Goal: Task Accomplishment & Management: Manage account settings

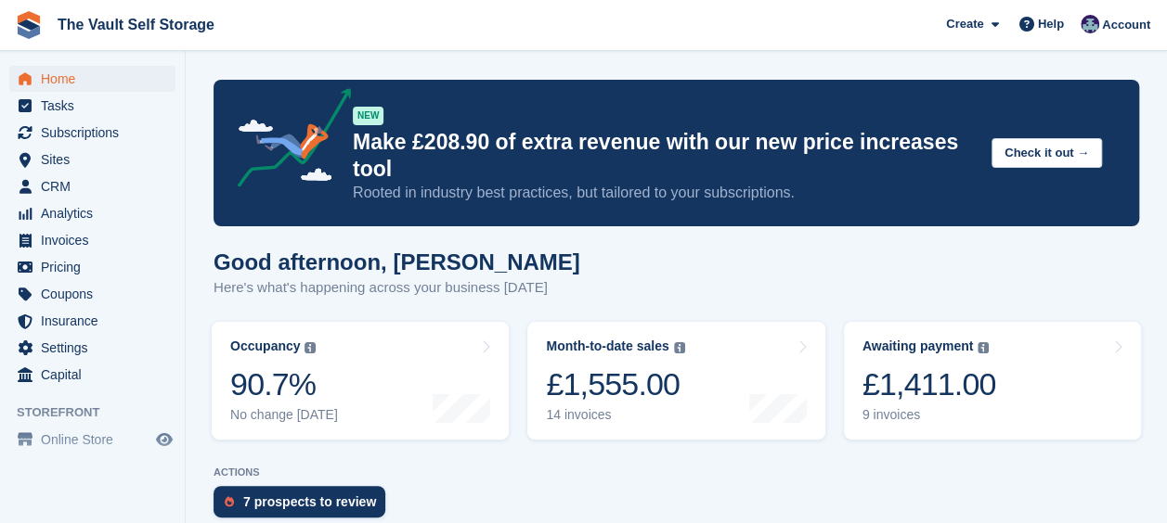
click at [574, 467] on p "ACTIONS" at bounding box center [675, 473] width 925 height 12
click at [97, 125] on span "Subscriptions" at bounding box center [96, 133] width 111 height 26
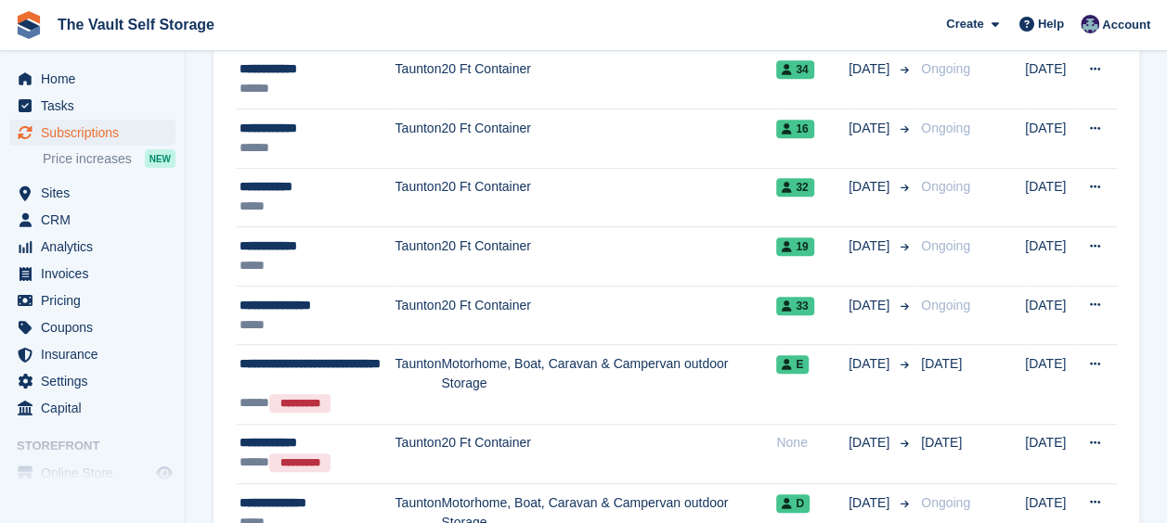
scroll to position [464, 0]
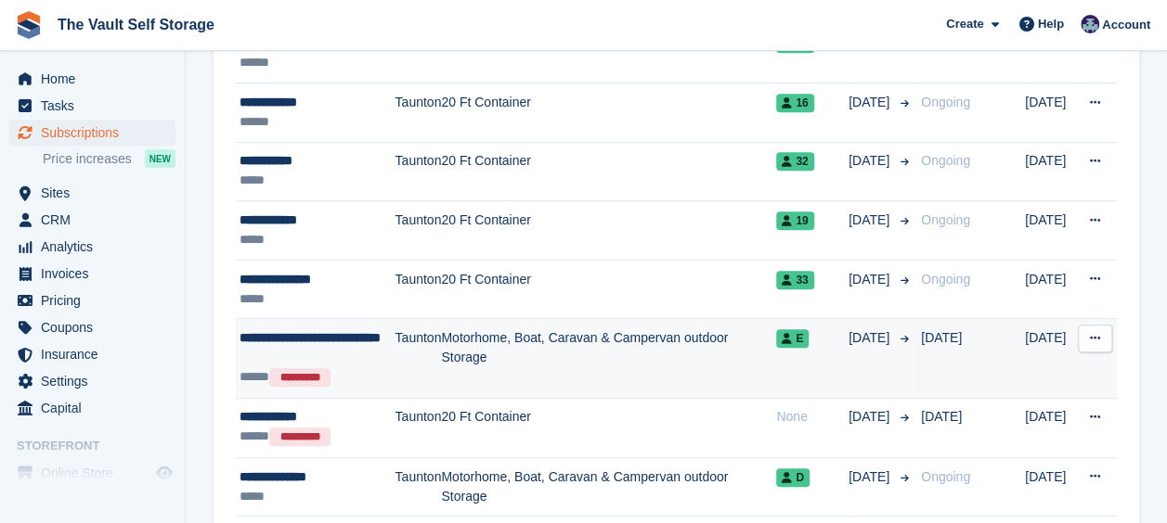
click at [375, 353] on div "**********" at bounding box center [317, 348] width 156 height 39
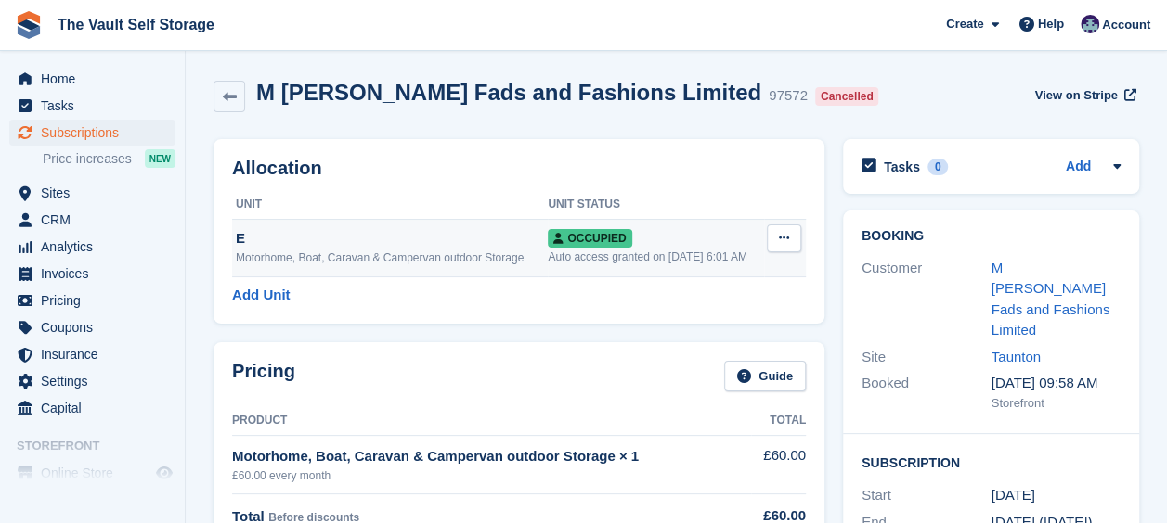
click at [790, 238] on button at bounding box center [784, 239] width 34 height 28
click at [703, 338] on p "Deallocate" at bounding box center [711, 339] width 161 height 24
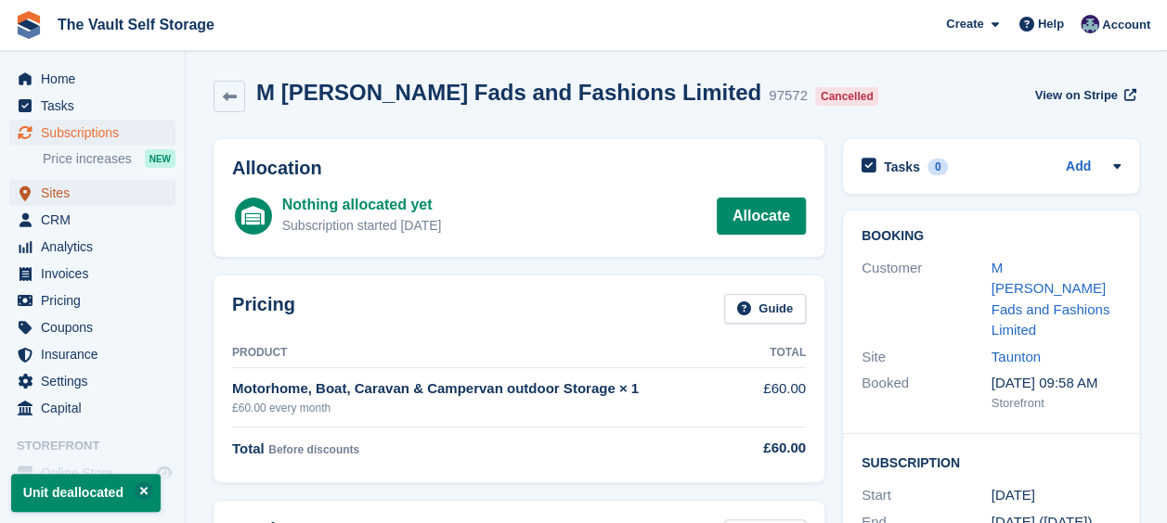
click at [80, 193] on span "Sites" at bounding box center [96, 193] width 111 height 26
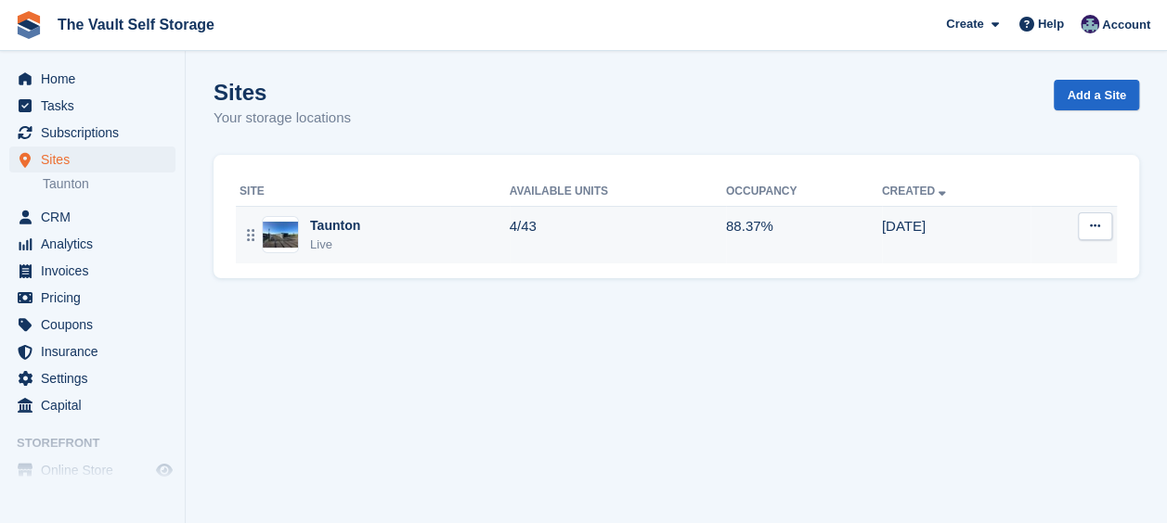
click at [359, 233] on div "Taunton Live" at bounding box center [374, 235] width 270 height 38
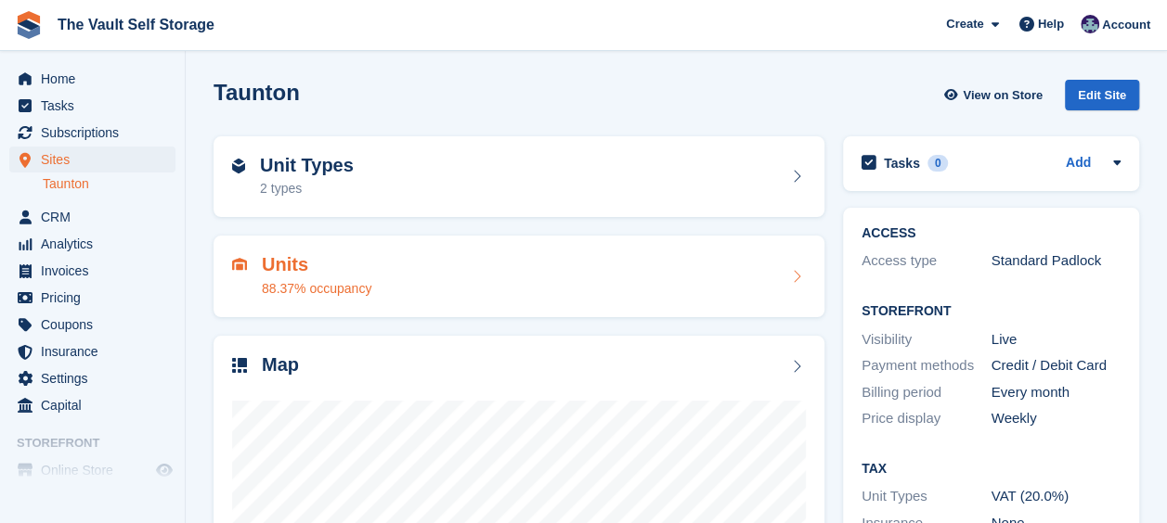
click at [676, 267] on div "Units 88.37% occupancy" at bounding box center [519, 276] width 574 height 45
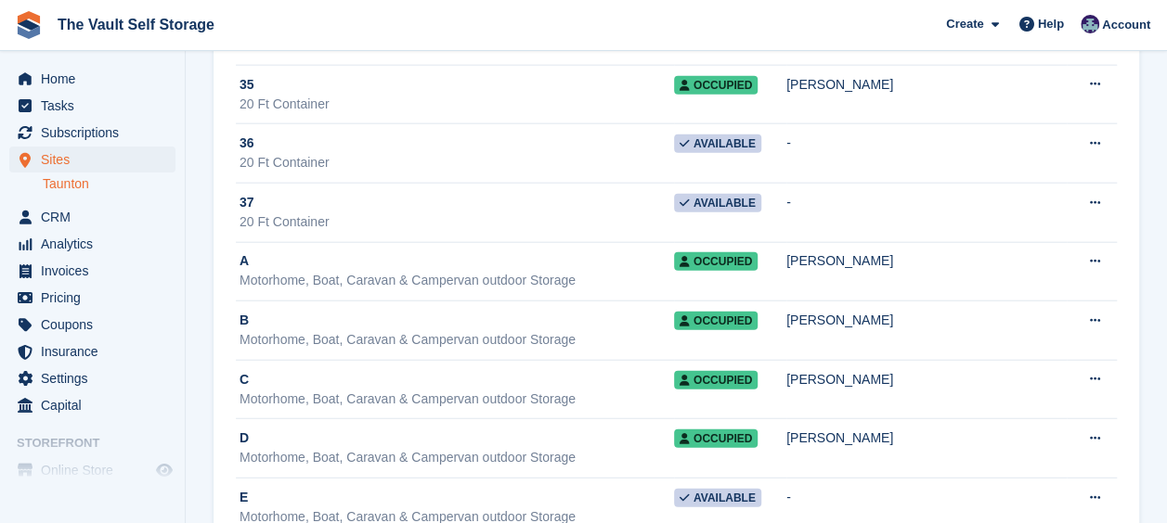
scroll to position [2277, 0]
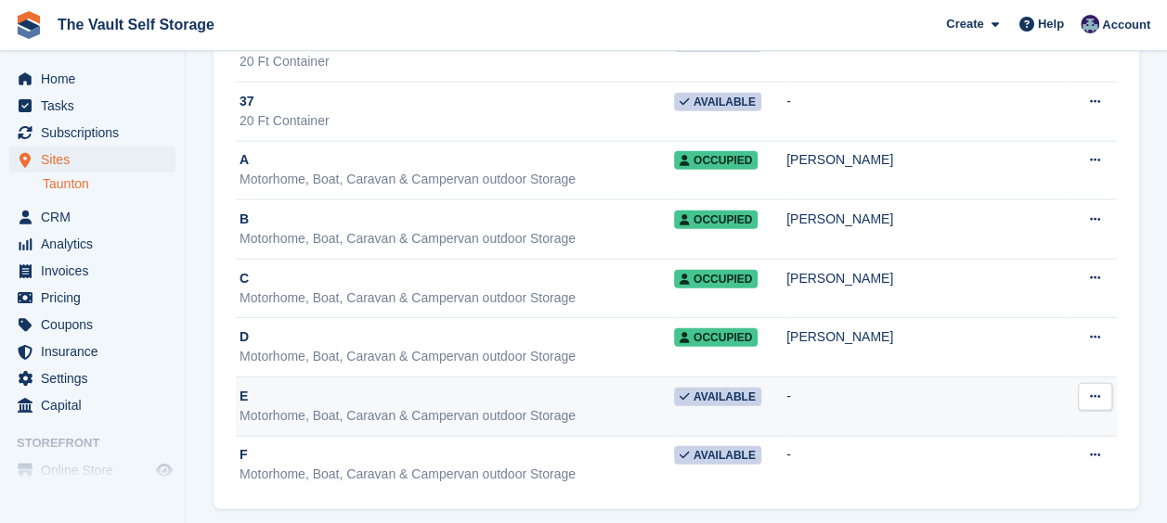
click at [1101, 383] on button at bounding box center [1095, 397] width 34 height 28
click at [1023, 487] on p "Delete unit" at bounding box center [1022, 497] width 161 height 24
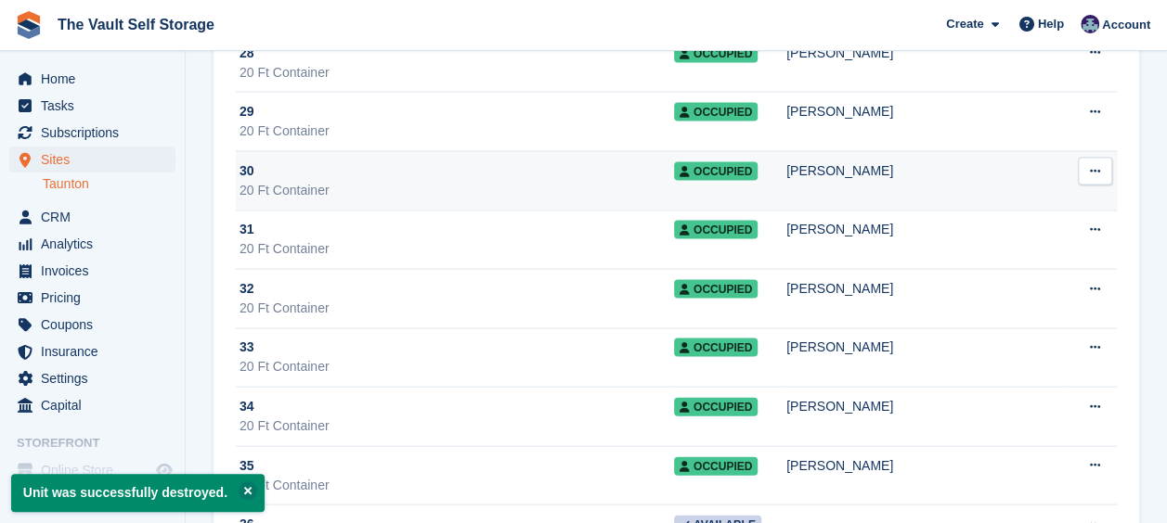
scroll to position [2218, 0]
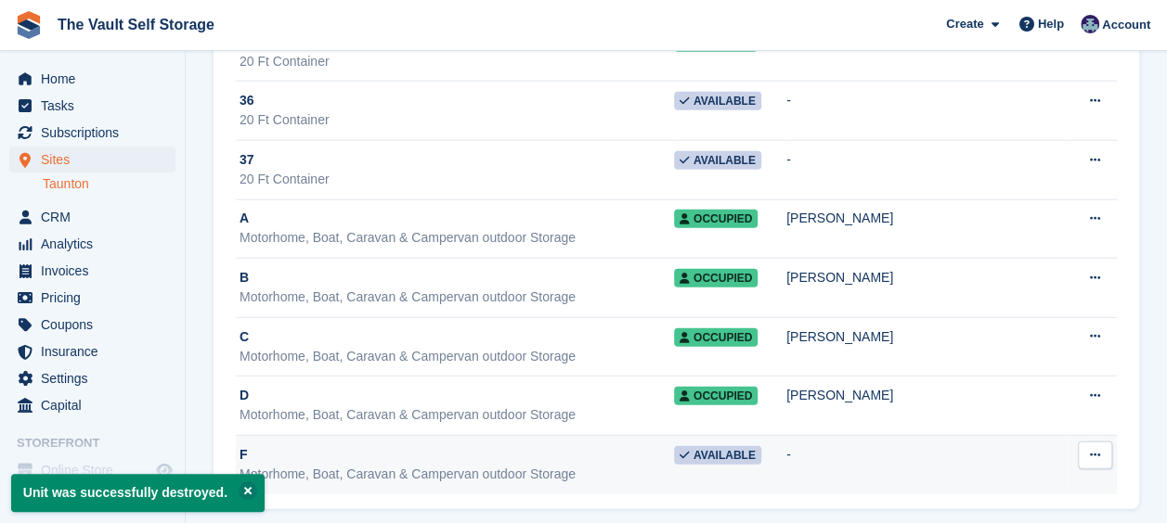
click at [1088, 442] on button at bounding box center [1095, 456] width 34 height 28
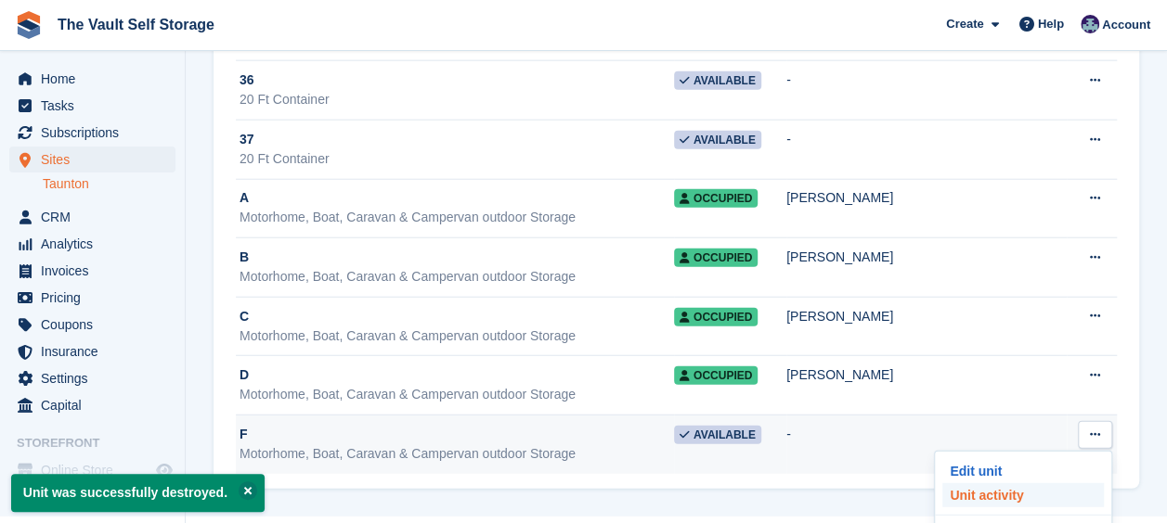
scroll to position [2255, 0]
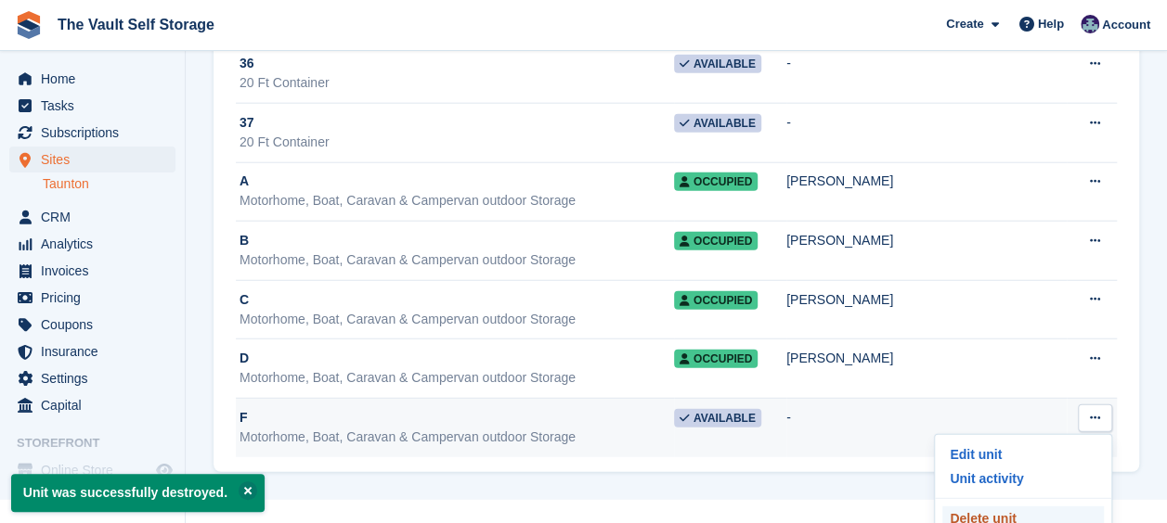
click at [1027, 507] on p "Delete unit" at bounding box center [1022, 519] width 161 height 24
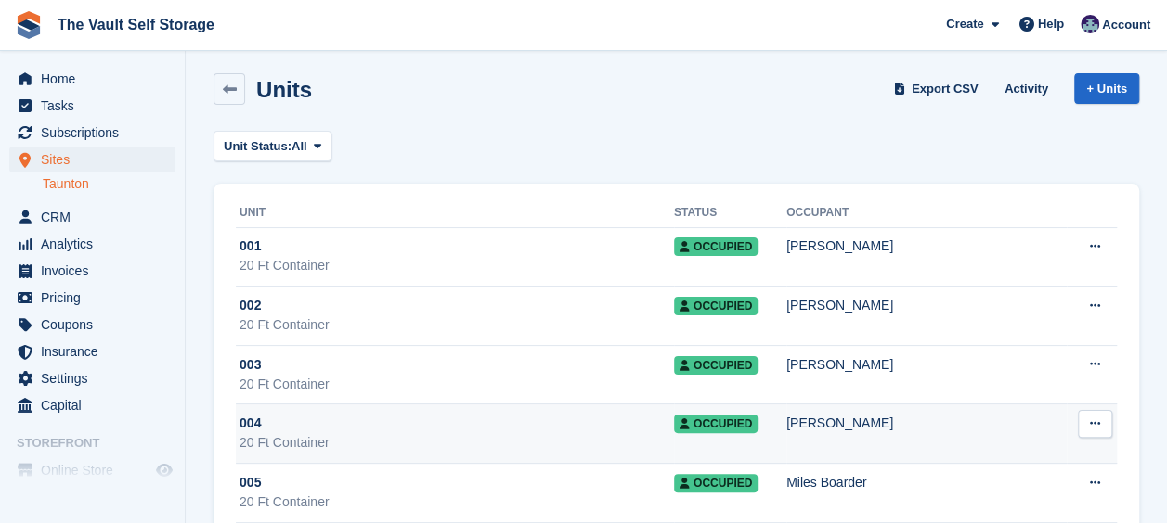
scroll to position [0, 0]
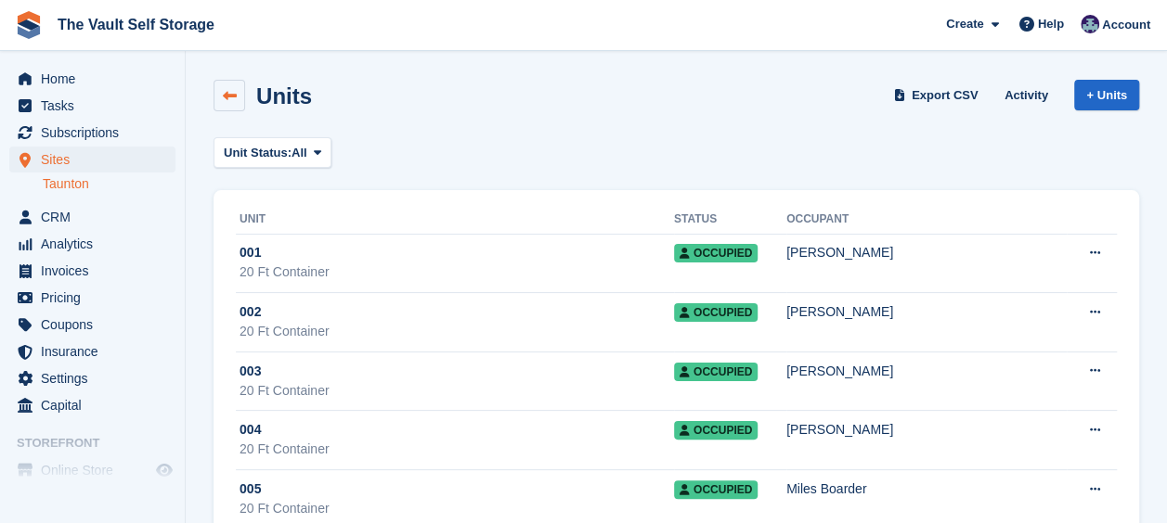
click at [232, 106] on link at bounding box center [229, 96] width 32 height 32
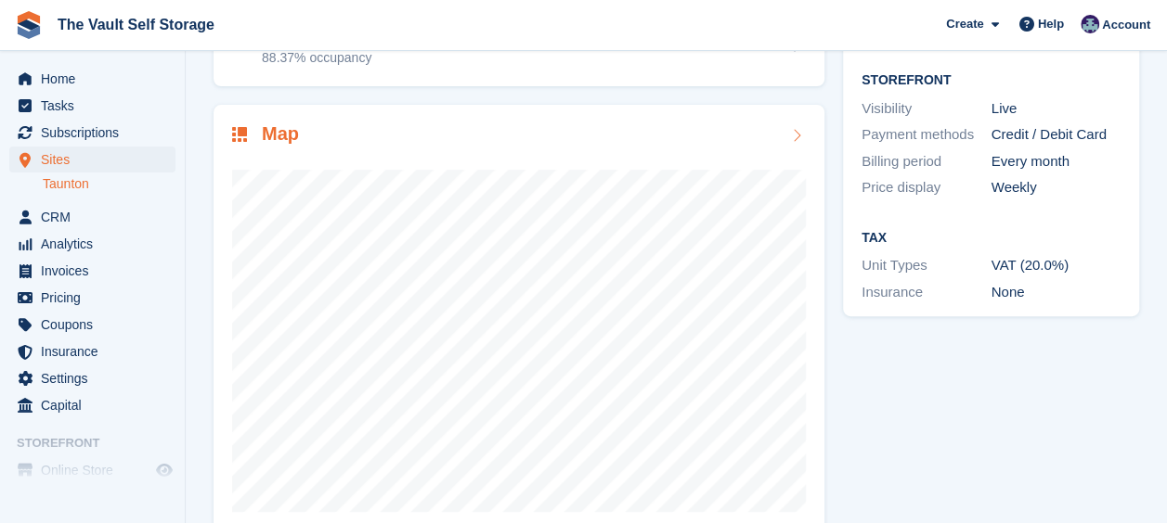
scroll to position [267, 0]
